Goal: Information Seeking & Learning: Find specific fact

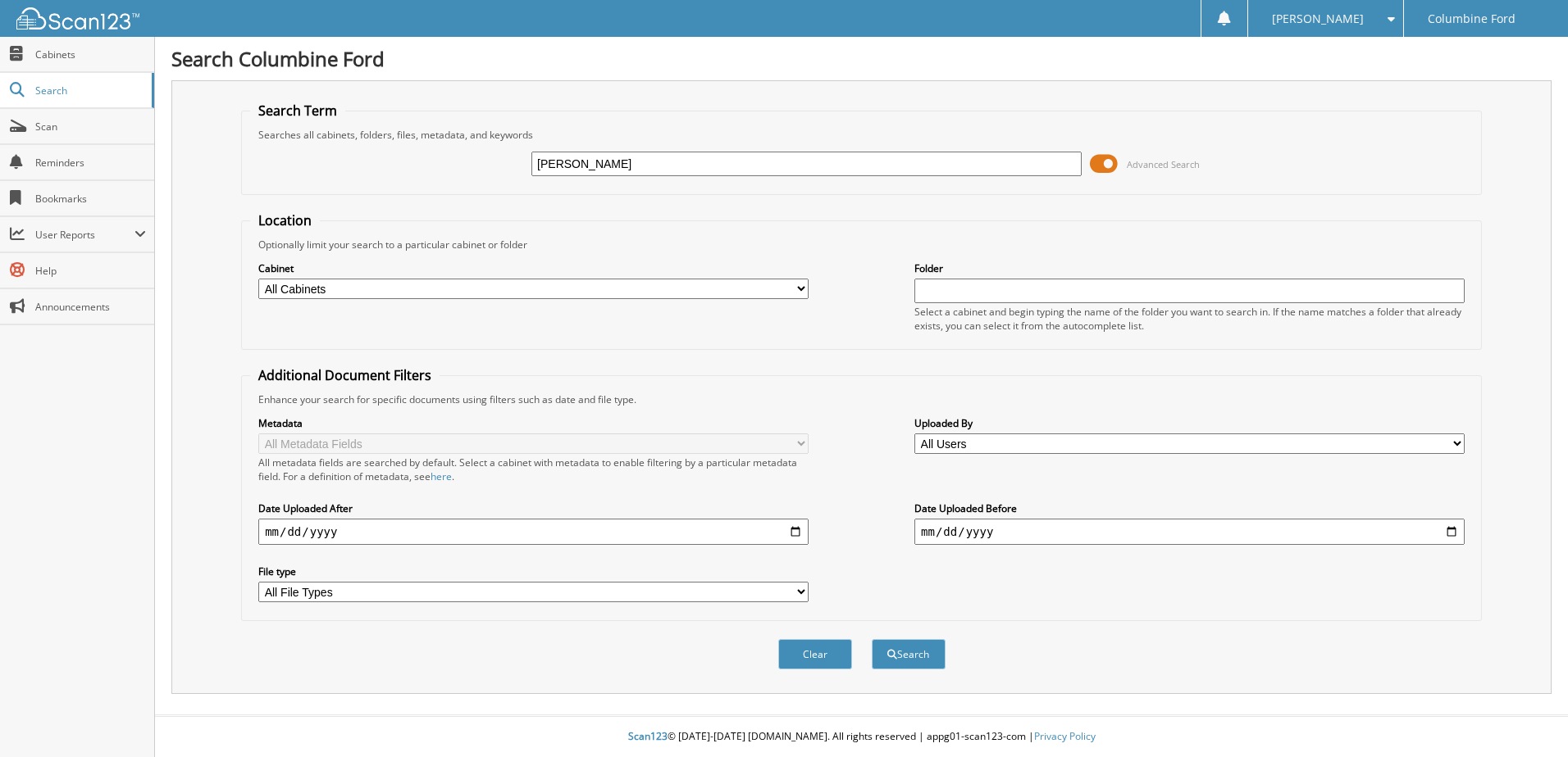
type input "[PERSON_NAME]"
click at [871, 639] on button "Search" at bounding box center [908, 654] width 74 height 30
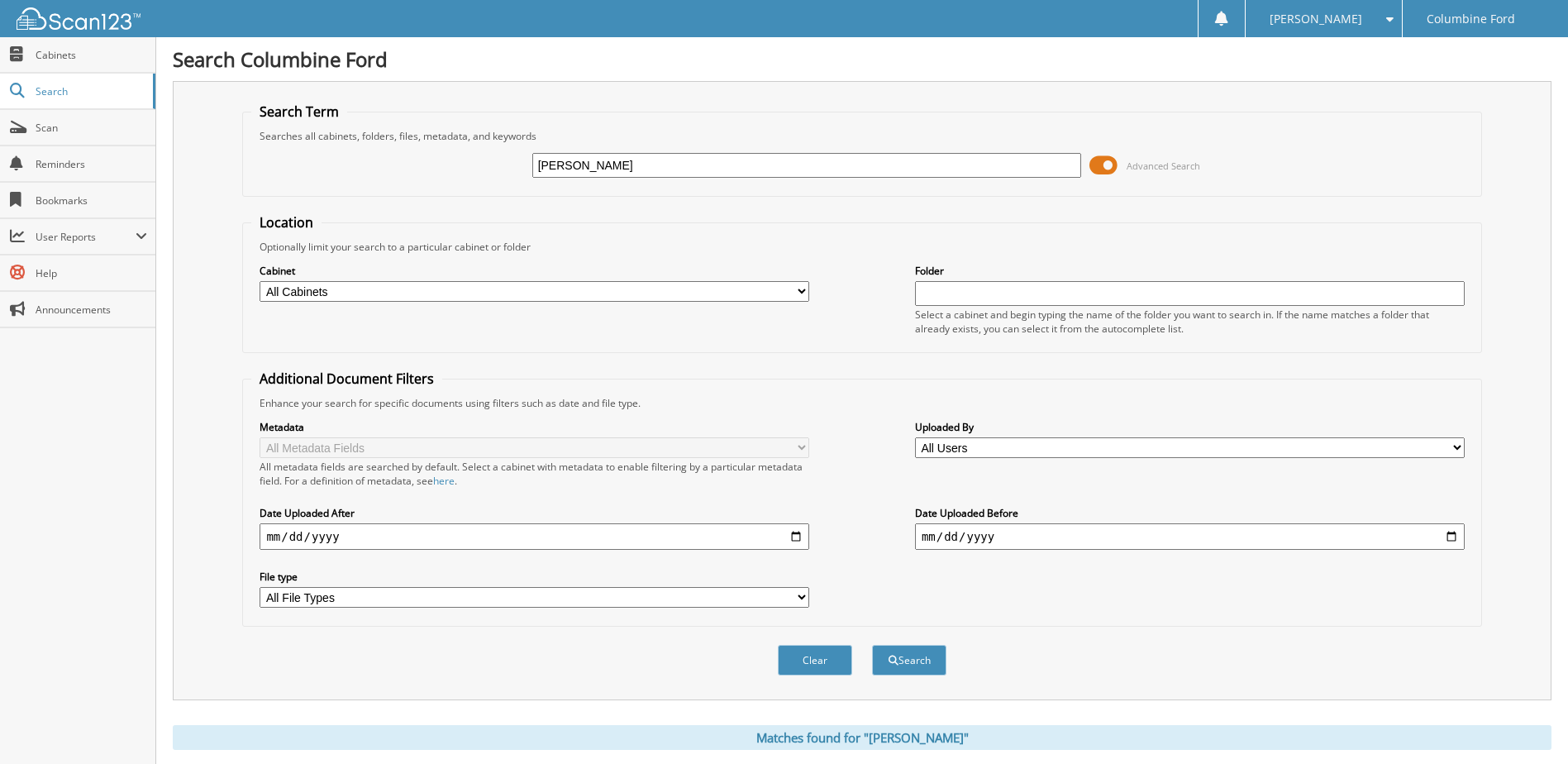
type input "amanda ward"
click at [872, 645] on button "Search" at bounding box center [909, 660] width 74 height 31
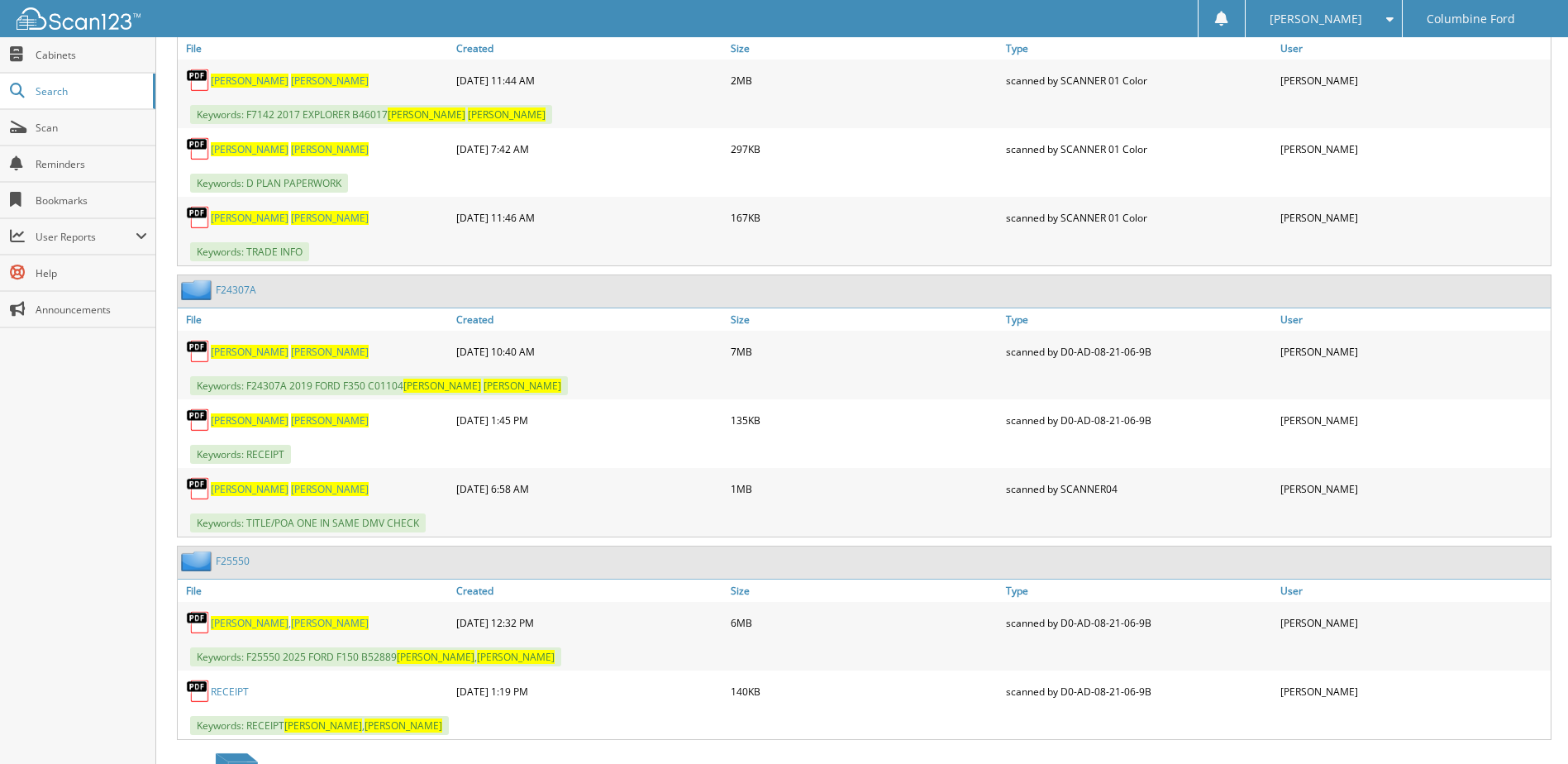
scroll to position [1076, 0]
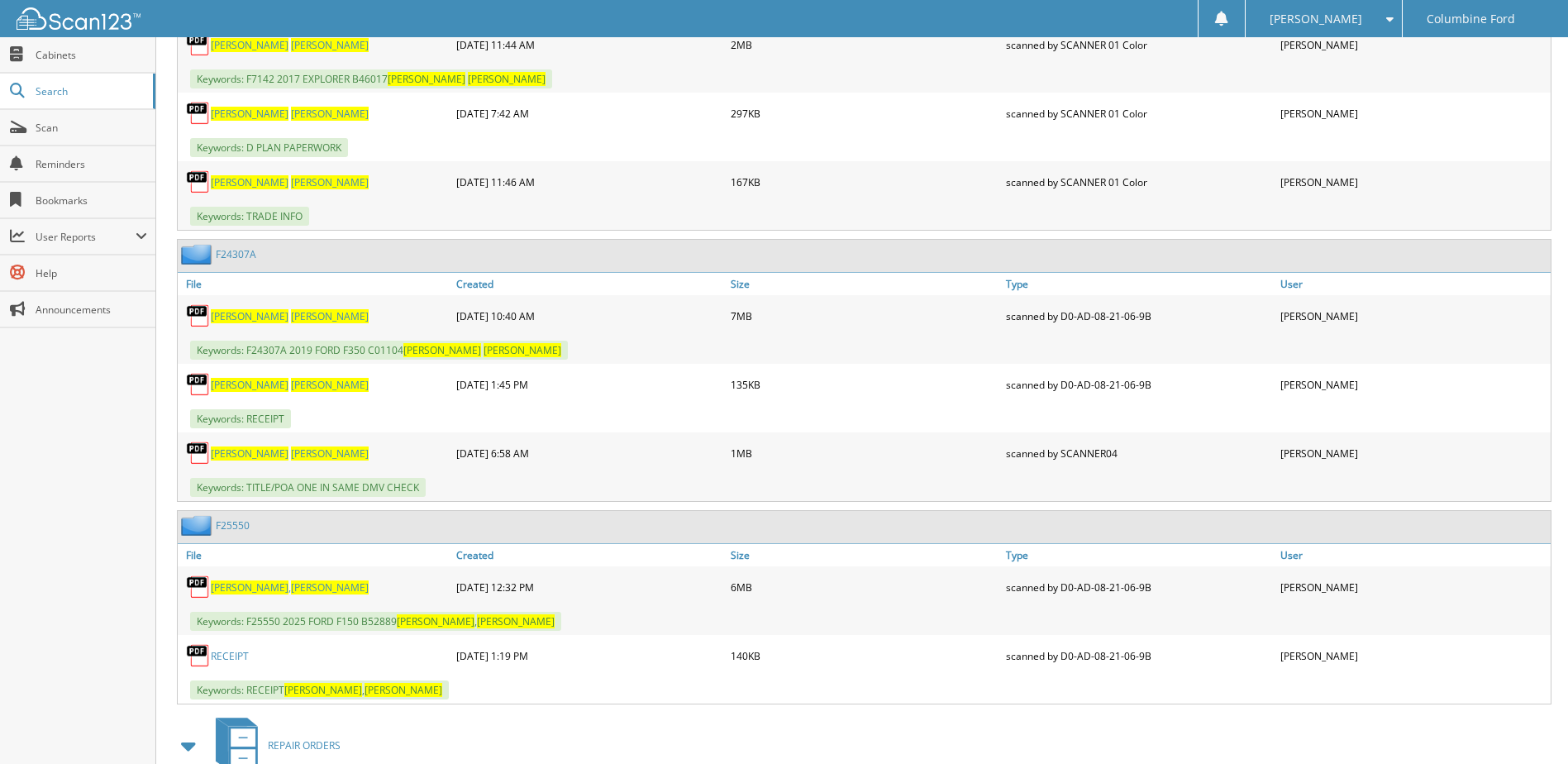
click at [238, 321] on span "[PERSON_NAME]" at bounding box center [249, 316] width 78 height 14
click at [241, 447] on link "[PERSON_NAME]" at bounding box center [289, 453] width 158 height 14
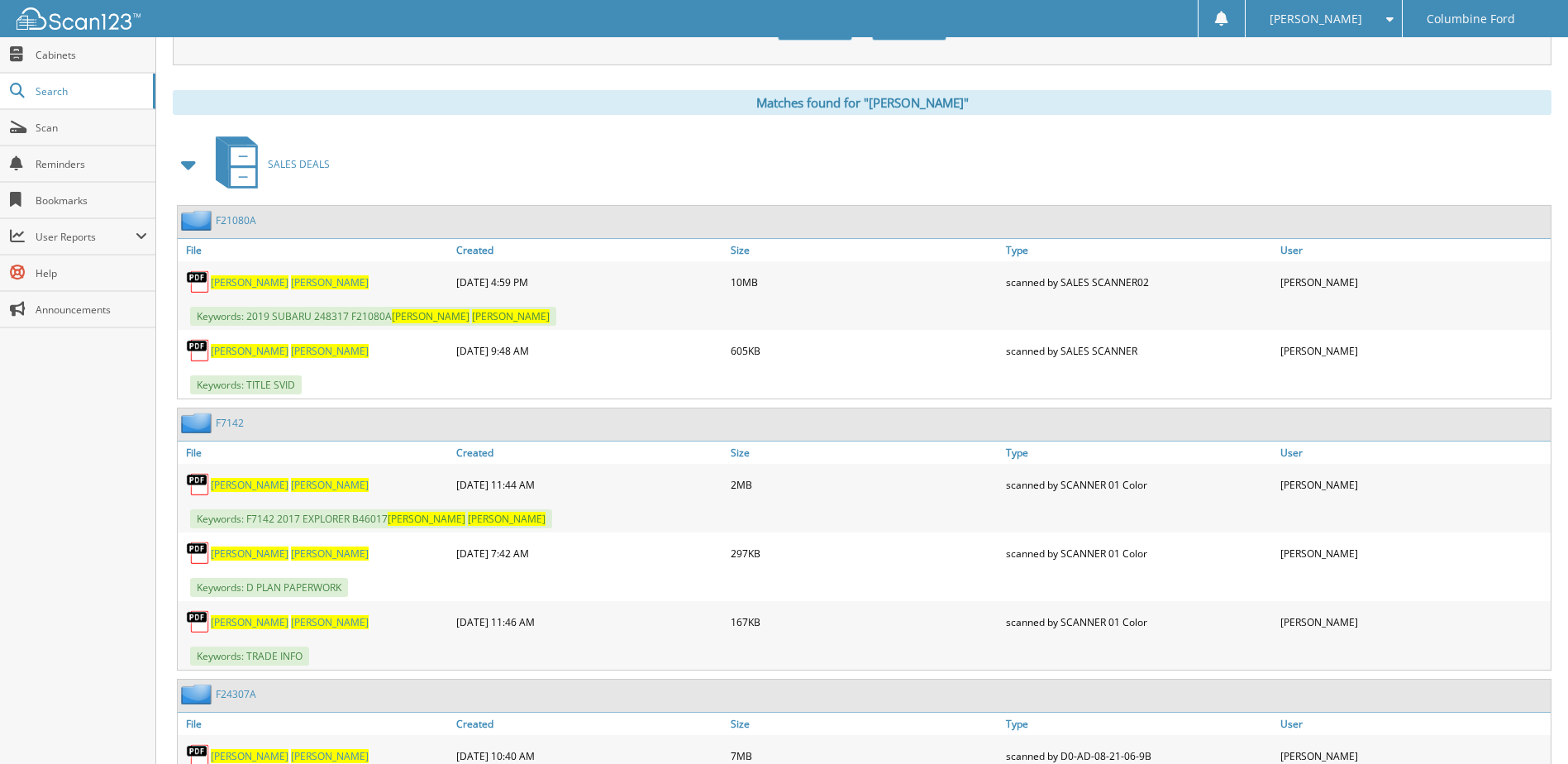
scroll to position [662, 0]
